Goal: Information Seeking & Learning: Learn about a topic

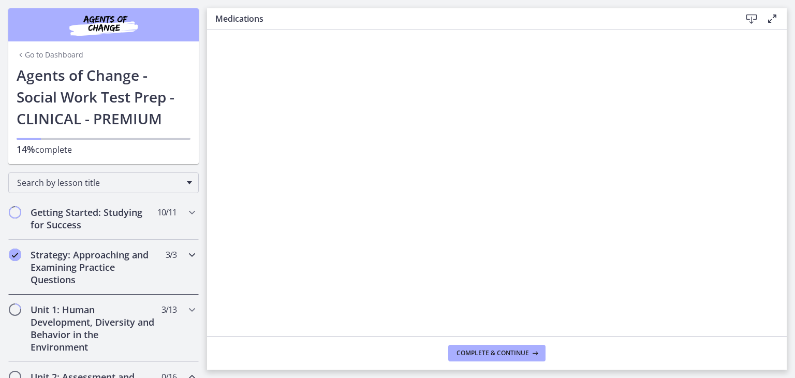
click at [185, 253] on div "Strategy: Approaching and Examining Practice Questions 3 / 3 Completed" at bounding box center [103, 267] width 191 height 55
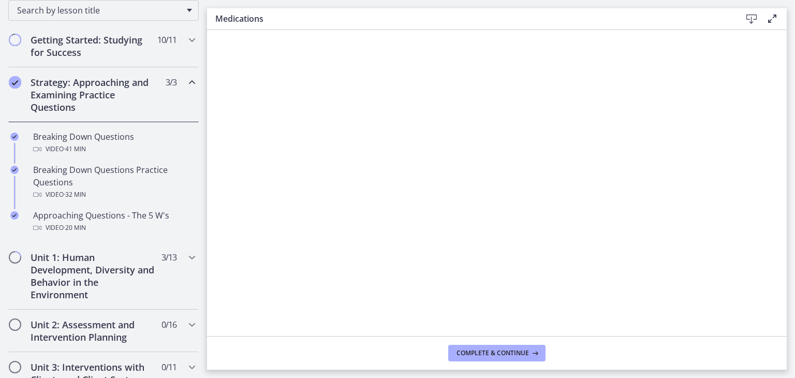
scroll to position [181, 0]
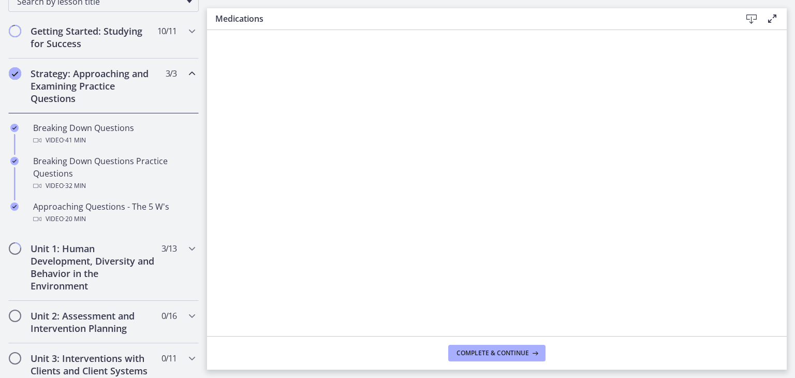
click at [153, 97] on h2 "Strategy: Approaching and Examining Practice Questions" at bounding box center [94, 85] width 126 height 37
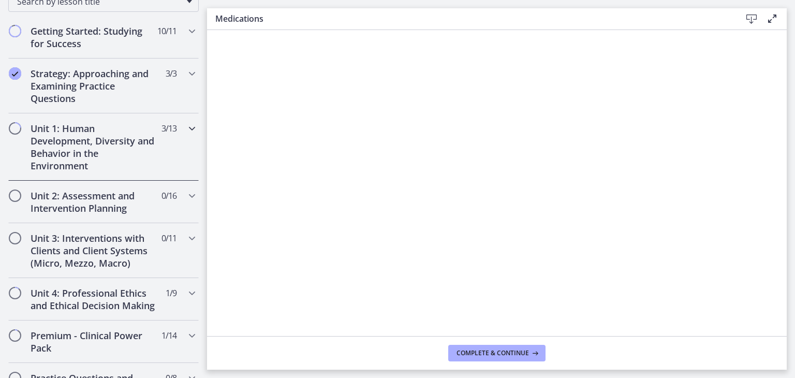
click at [169, 161] on div "Unit 1: Human Development, Diversity and Behavior in the Environment 3 / 13 Com…" at bounding box center [103, 146] width 191 height 67
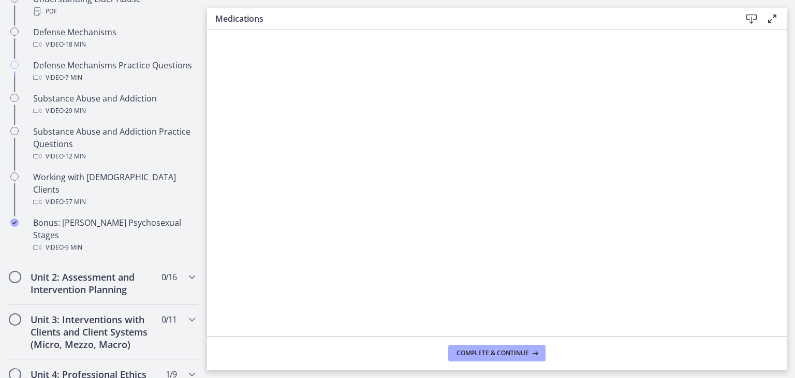
scroll to position [630, 0]
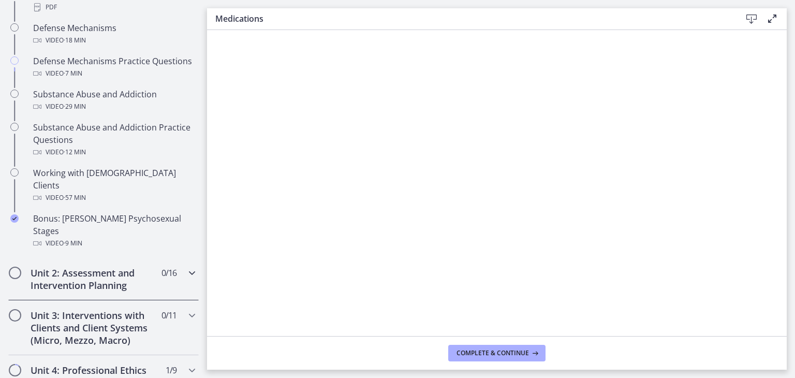
click at [170, 267] on span "0 / 16 Completed" at bounding box center [169, 273] width 15 height 12
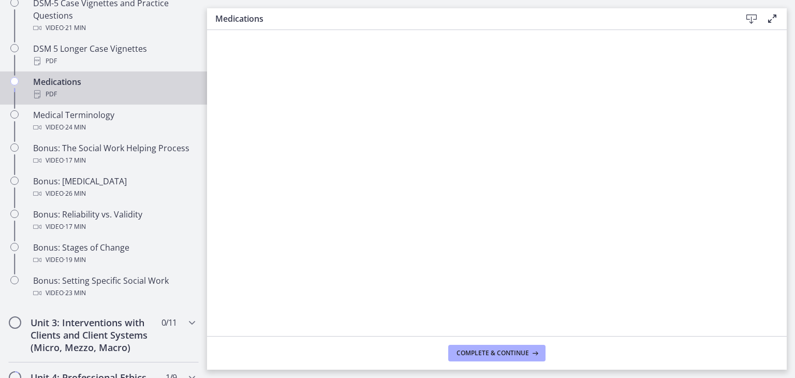
scroll to position [805, 0]
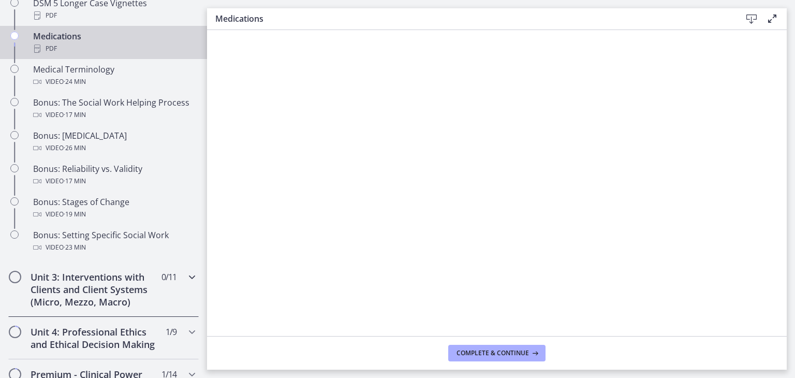
click at [194, 279] on icon "Chapters" at bounding box center [192, 277] width 12 height 12
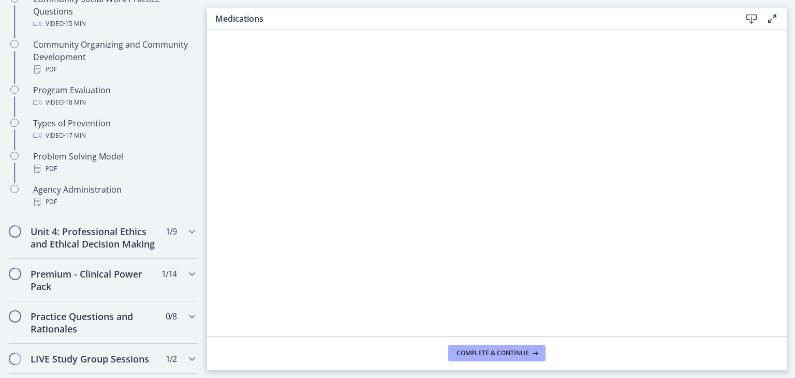
scroll to position [644, 0]
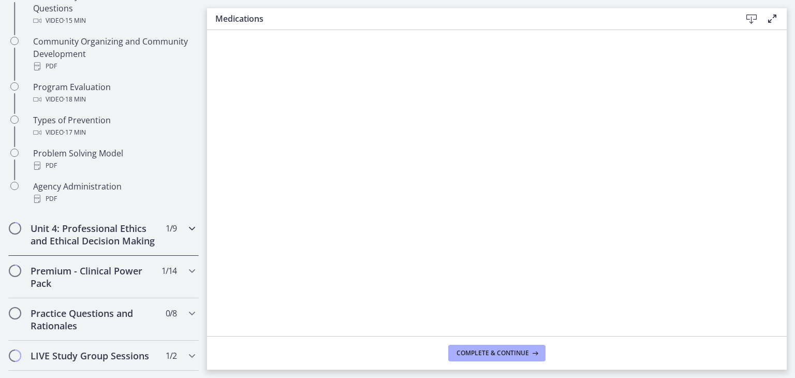
click at [191, 228] on icon "Chapters" at bounding box center [192, 228] width 12 height 12
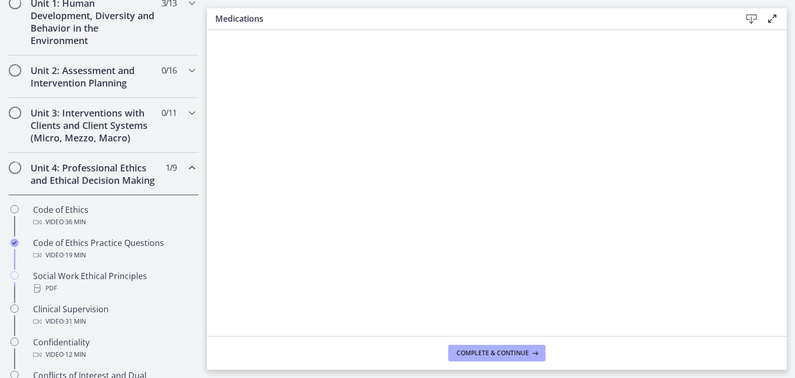
scroll to position [265, 0]
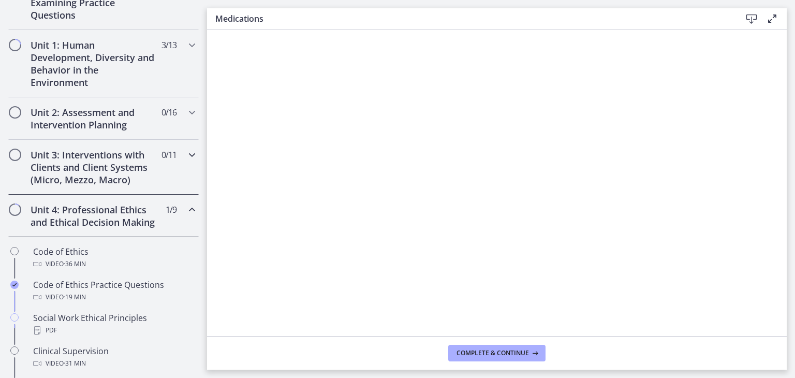
click at [185, 155] on div "Unit 3: Interventions with Clients and Client Systems (Micro, Mezzo, Macro) 0 /…" at bounding box center [103, 167] width 191 height 55
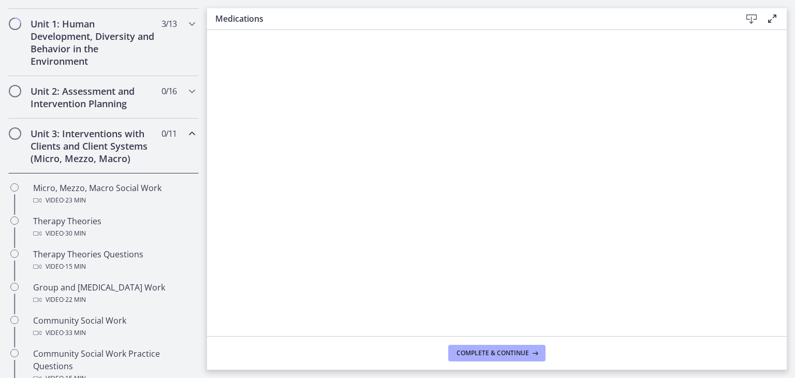
scroll to position [254, 0]
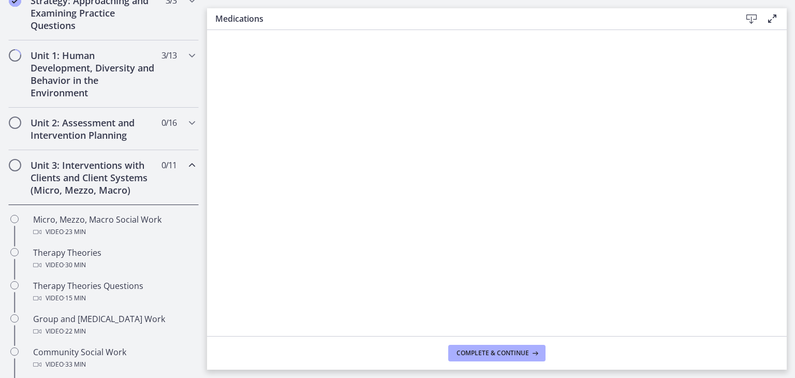
click at [191, 168] on icon "Chapters" at bounding box center [192, 165] width 12 height 12
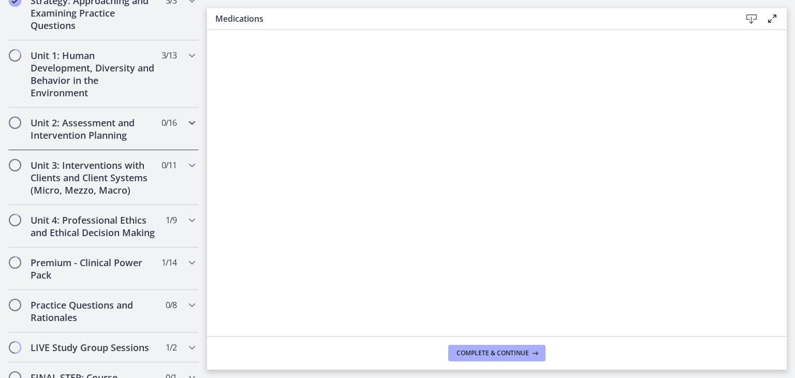
click at [188, 132] on div "Unit 2: Assessment and Intervention Planning 0 / 16 Completed" at bounding box center [103, 129] width 191 height 42
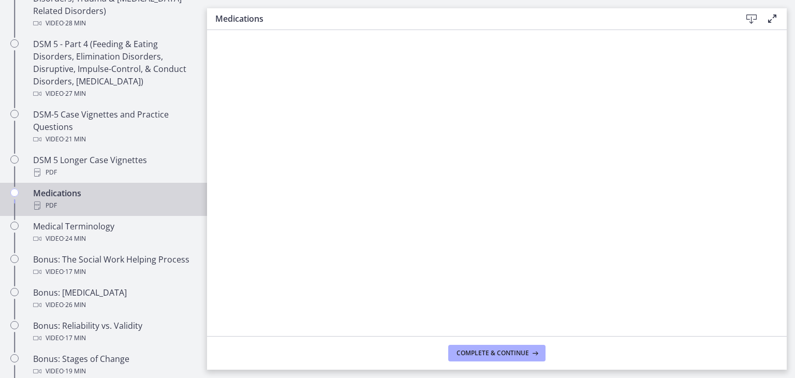
scroll to position [647, 0]
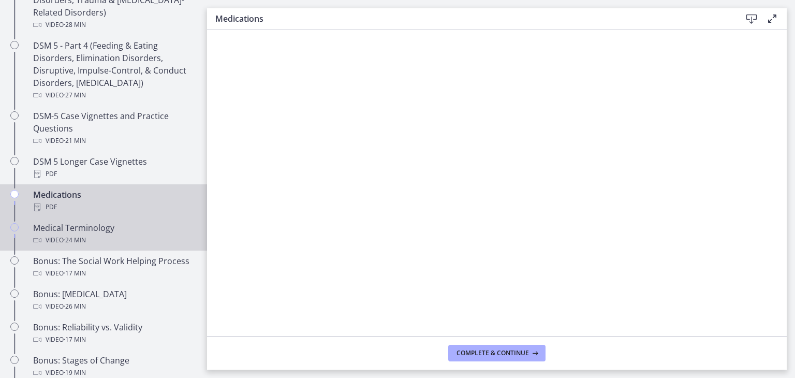
click at [150, 239] on div "Video · 24 min" at bounding box center [114, 240] width 162 height 12
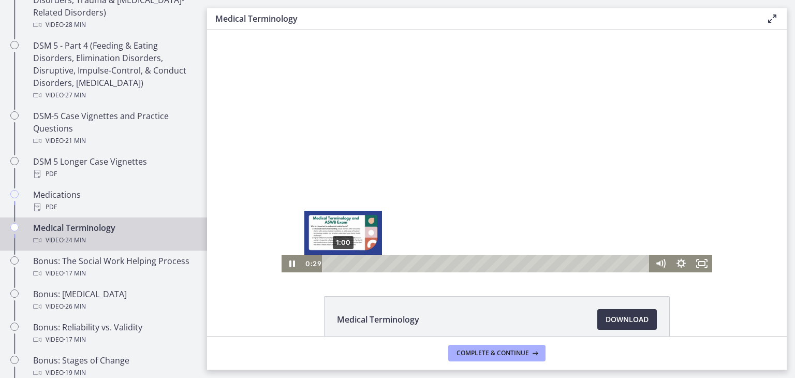
click at [343, 265] on div "1:00" at bounding box center [487, 264] width 315 height 18
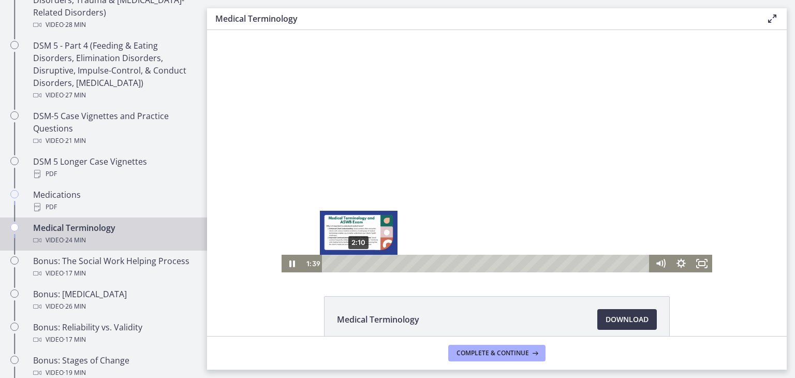
click at [359, 266] on div "2:10" at bounding box center [487, 264] width 315 height 18
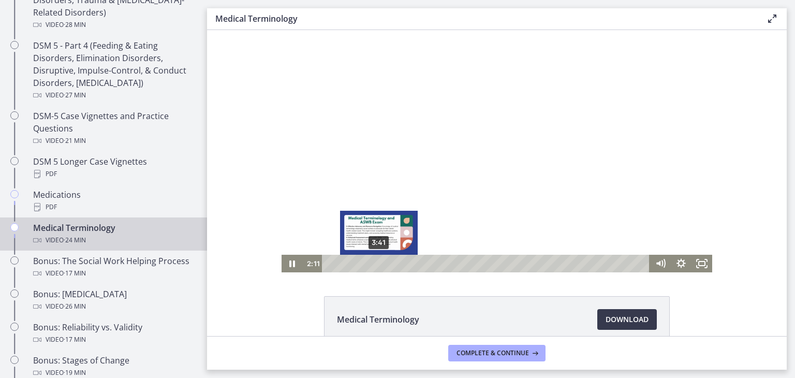
click at [379, 264] on div "3:41" at bounding box center [487, 264] width 315 height 18
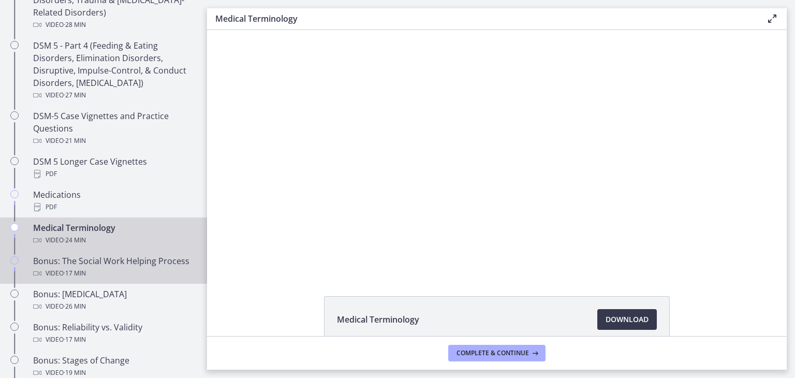
click at [115, 258] on div "Bonus: The Social Work Helping Process Video · 17 min" at bounding box center [114, 267] width 162 height 25
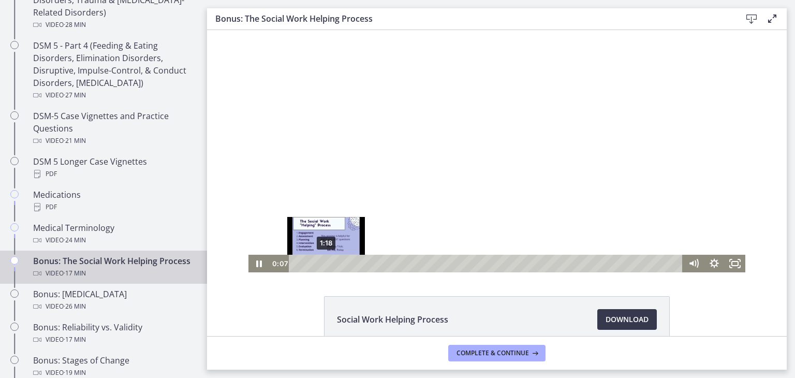
click at [326, 266] on div "1:18" at bounding box center [488, 264] width 382 height 18
click at [338, 265] on div "1:49" at bounding box center [488, 264] width 382 height 18
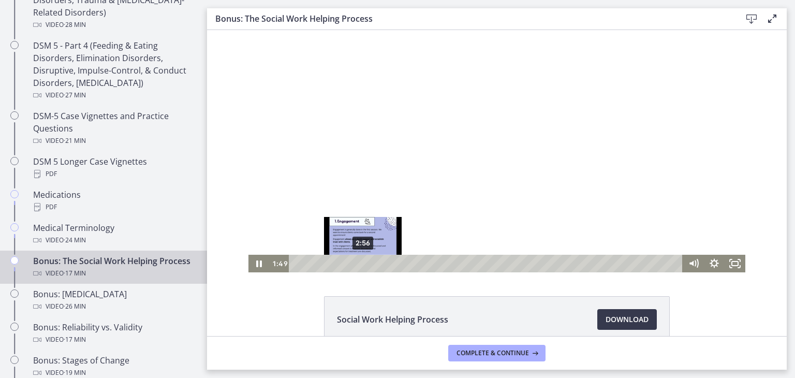
click at [363, 263] on div "2:56" at bounding box center [488, 264] width 382 height 18
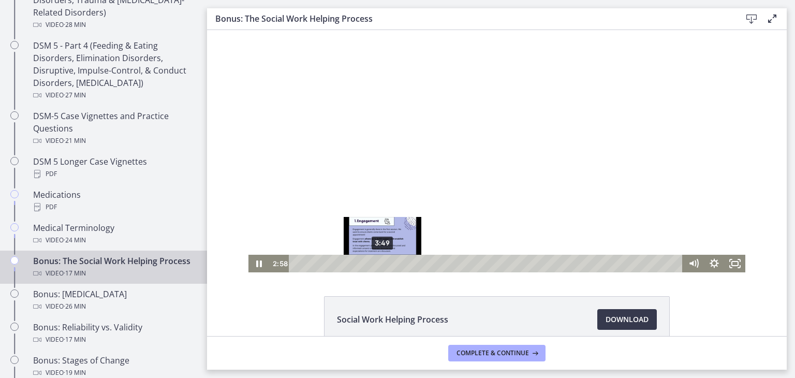
click at [383, 264] on div "3:49" at bounding box center [488, 264] width 382 height 18
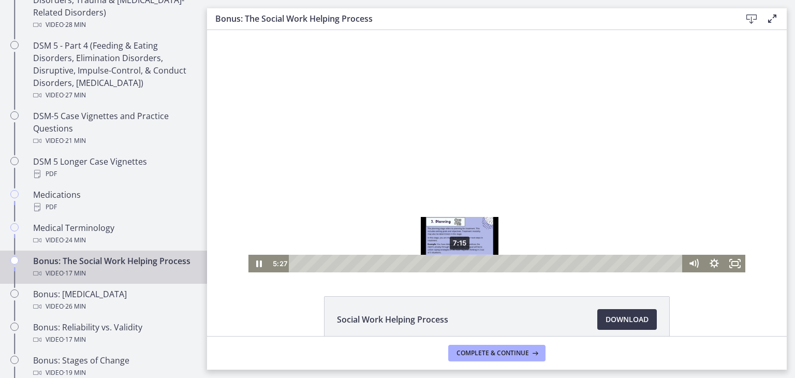
click at [460, 265] on div "7:15" at bounding box center [488, 264] width 382 height 18
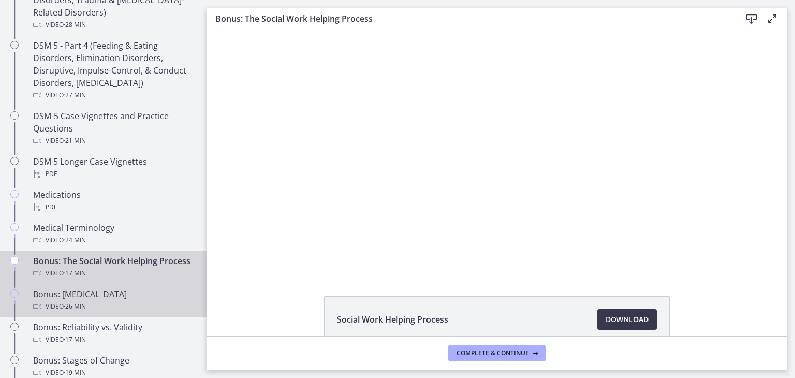
click at [113, 306] on div "Video · 26 min" at bounding box center [114, 306] width 162 height 12
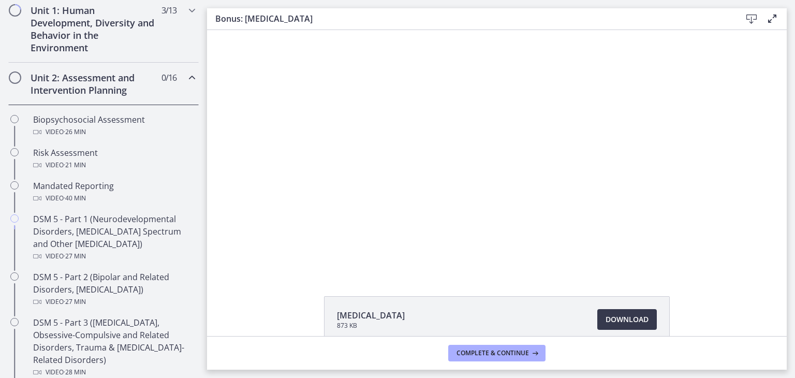
scroll to position [289, 0]
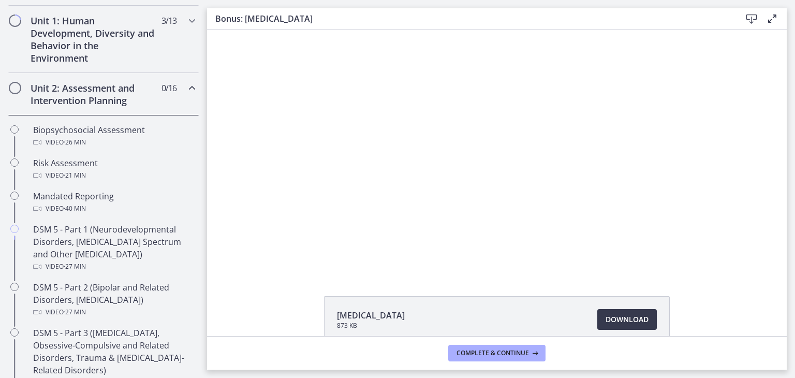
click at [282, 181] on div at bounding box center [497, 151] width 431 height 242
click at [403, 126] on div at bounding box center [497, 151] width 431 height 242
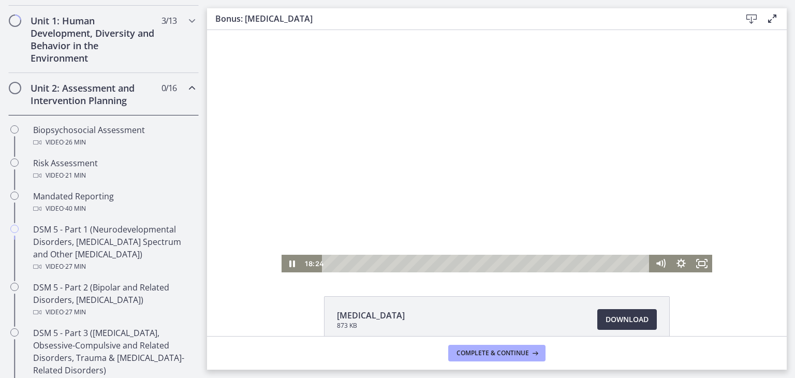
click at [434, 184] on div at bounding box center [497, 151] width 431 height 242
